Goal: Task Accomplishment & Management: Manage account settings

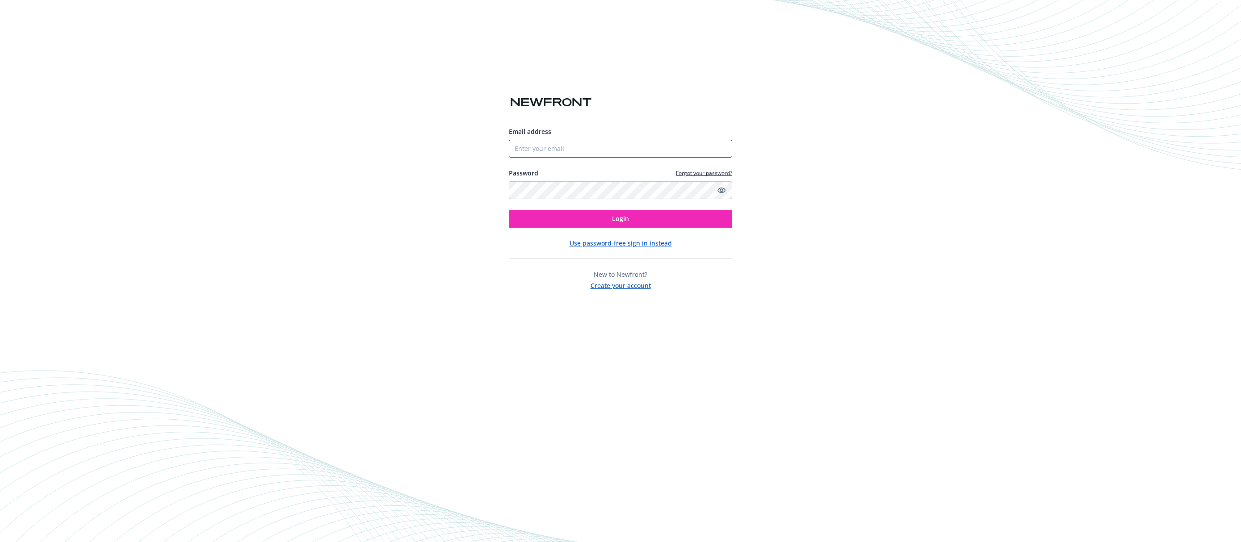
click at [560, 151] on input "Email address" at bounding box center [620, 149] width 223 height 18
type input "[PERSON_NAME][EMAIL_ADDRESS][DOMAIN_NAME]"
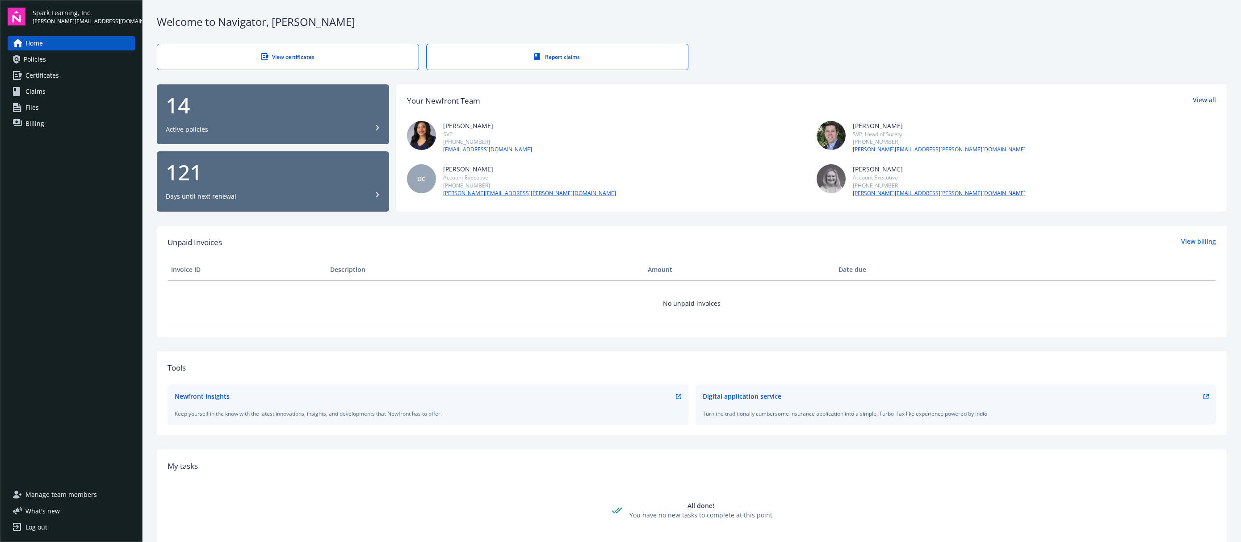
click at [45, 60] on span "Policies" at bounding box center [35, 59] width 22 height 14
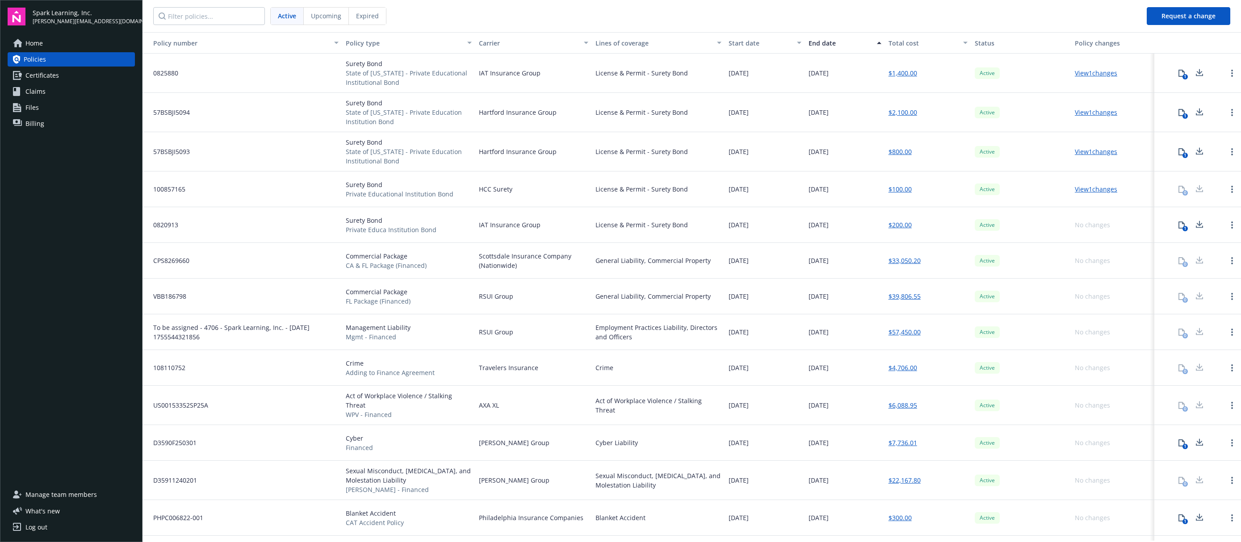
click at [36, 126] on span "Billing" at bounding box center [34, 124] width 19 height 14
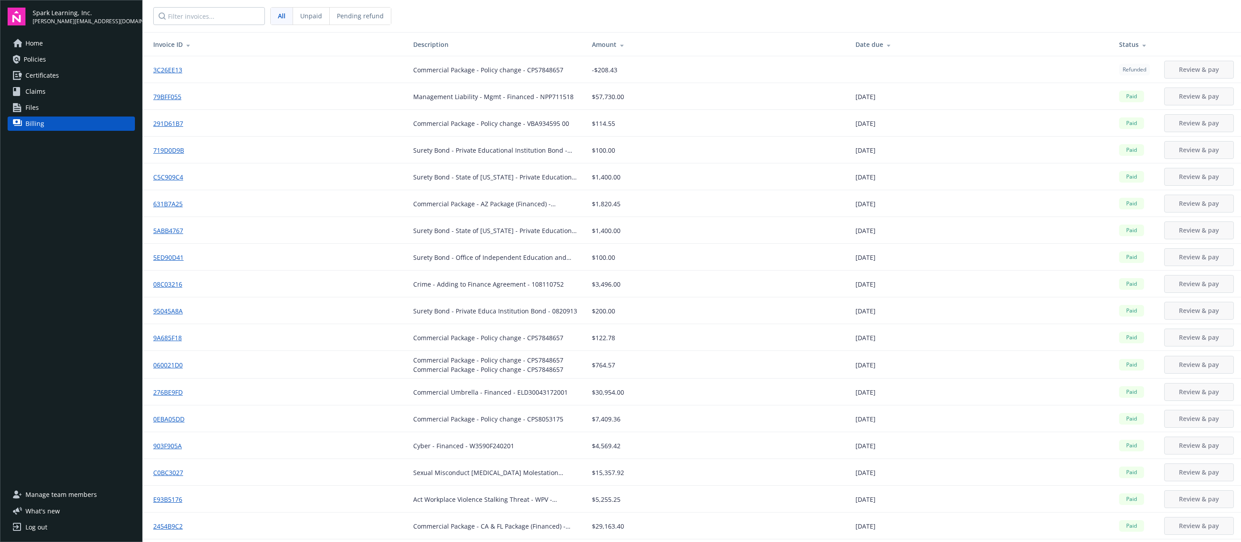
scroll to position [114, 0]
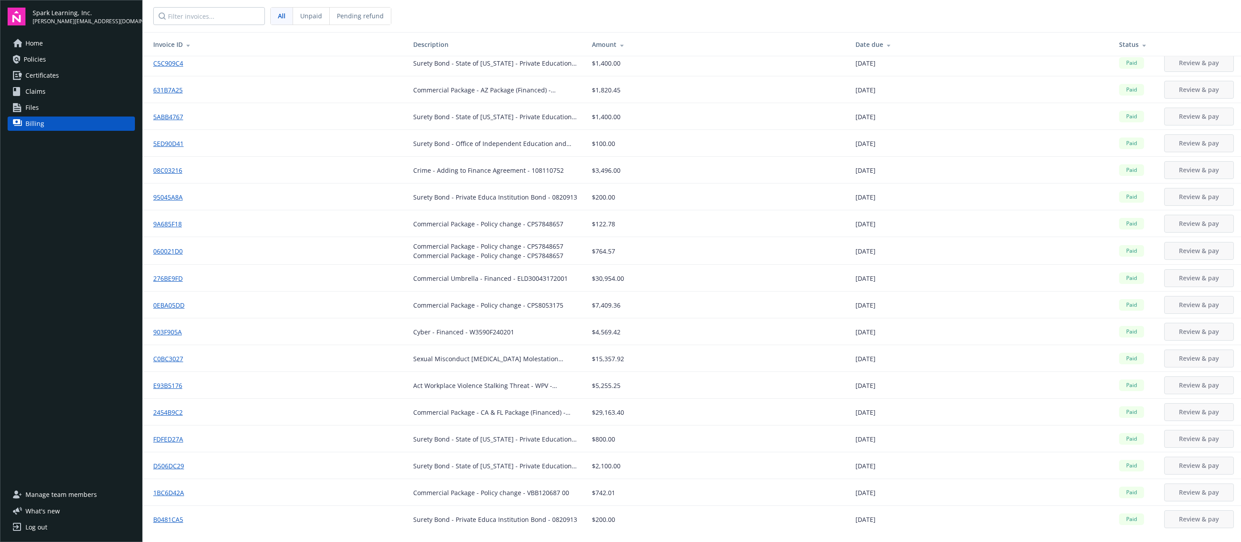
click at [177, 469] on link "D506DC29" at bounding box center [172, 465] width 38 height 9
